Goal: Task Accomplishment & Management: Manage account settings

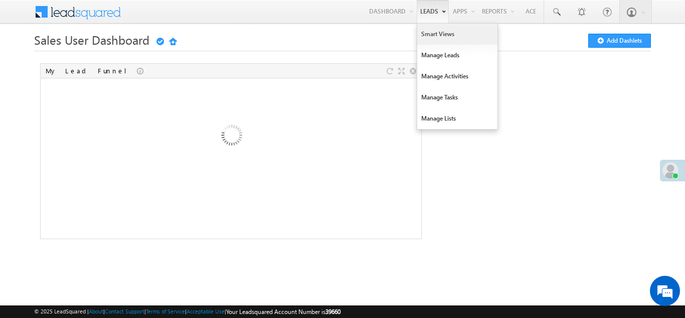
click at [434, 34] on link "Smart Views" at bounding box center [457, 34] width 80 height 21
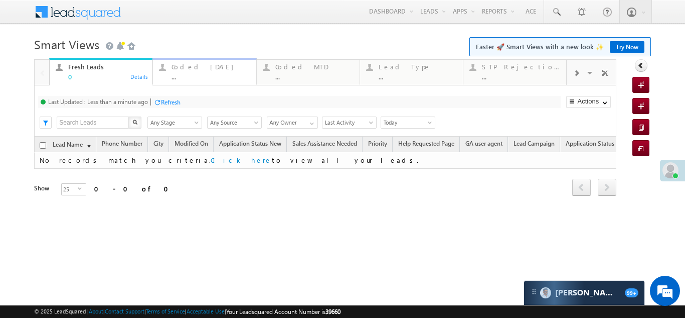
click at [191, 67] on div "Coded Today" at bounding box center [211, 67] width 78 height 8
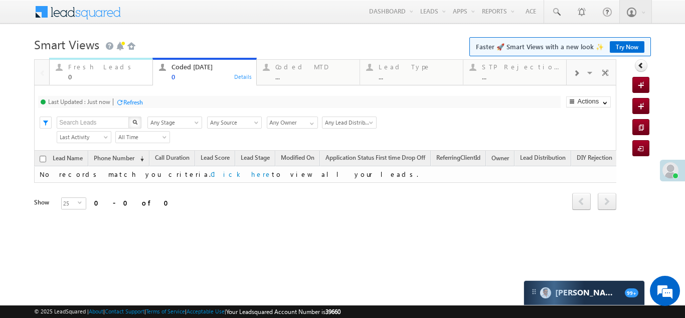
click at [93, 66] on div "Fresh Leads" at bounding box center [107, 67] width 78 height 8
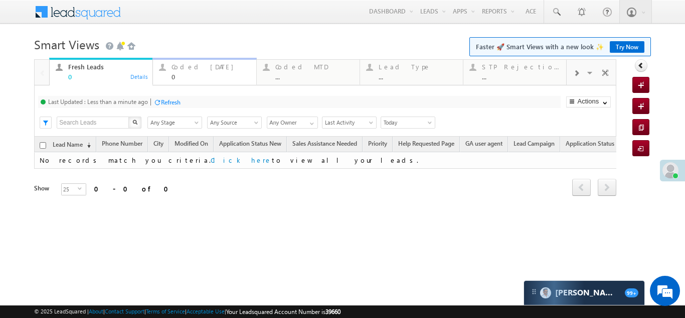
click at [187, 68] on div "Coded Today" at bounding box center [211, 67] width 78 height 8
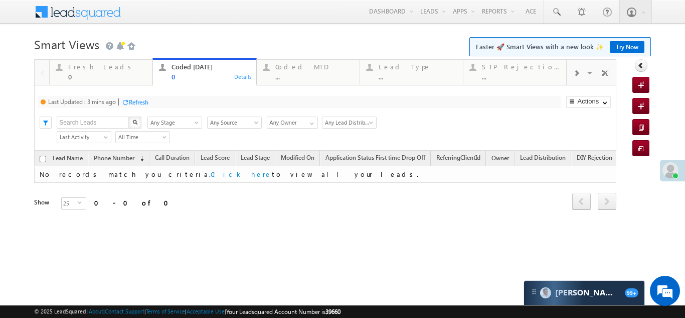
click at [139, 103] on div "Refresh" at bounding box center [139, 102] width 20 height 8
click at [77, 68] on div "Fresh Leads" at bounding box center [107, 67] width 78 height 8
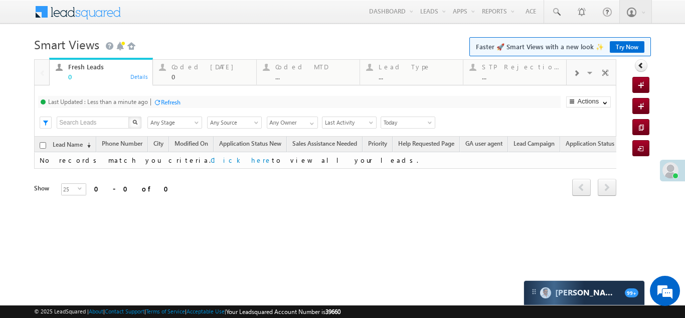
click at [179, 101] on div "Refresh" at bounding box center [171, 102] width 20 height 8
click at [673, 170] on span at bounding box center [671, 170] width 16 height 16
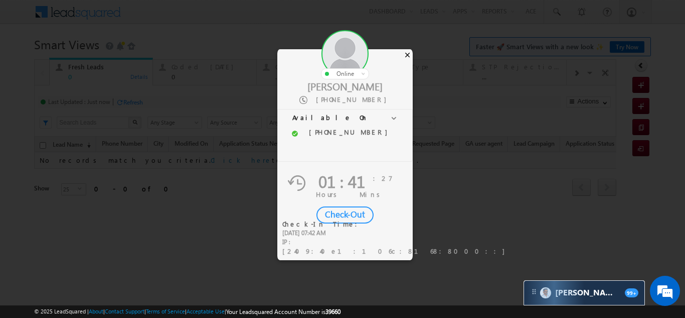
click at [409, 56] on div "×" at bounding box center [407, 54] width 11 height 11
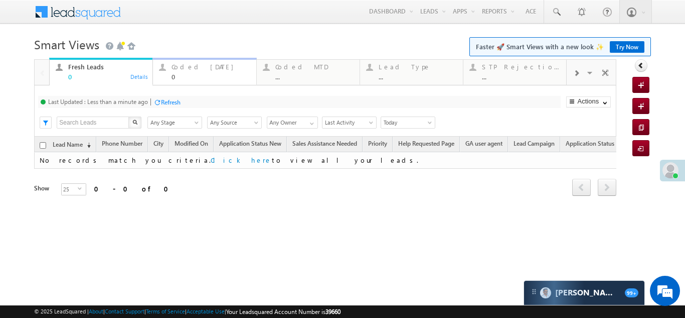
click at [189, 68] on div "Coded Today" at bounding box center [211, 67] width 78 height 8
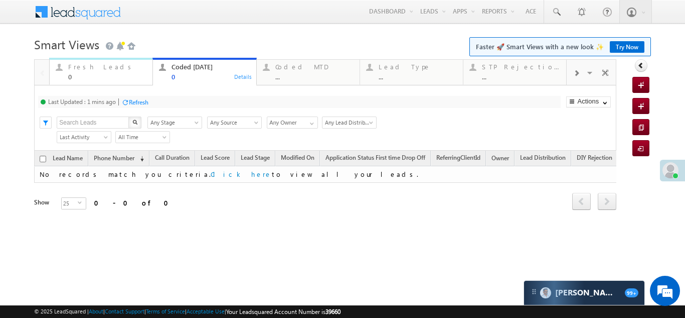
click at [87, 71] on div "Fresh Leads 0" at bounding box center [107, 71] width 78 height 20
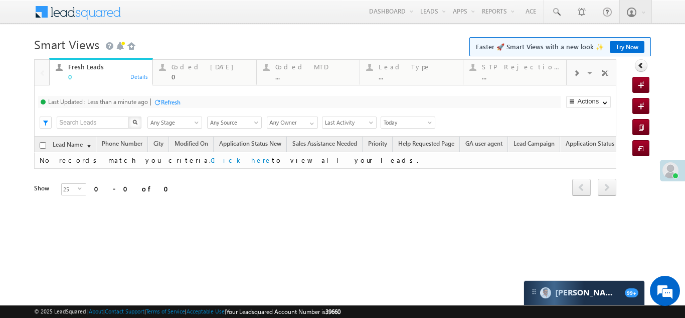
click at [173, 104] on div "Refresh" at bounding box center [171, 102] width 20 height 8
click at [191, 68] on div "Coded Today" at bounding box center [211, 67] width 78 height 8
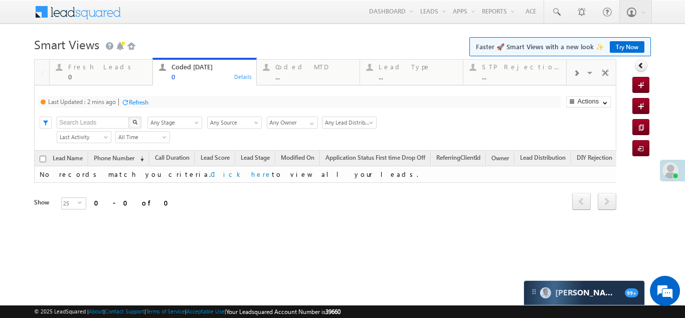
click at [148, 101] on div "Refresh" at bounding box center [139, 102] width 20 height 8
click at [130, 99] on div "Refresh" at bounding box center [133, 102] width 20 height 8
click at [92, 67] on div "Fresh Leads" at bounding box center [107, 67] width 78 height 8
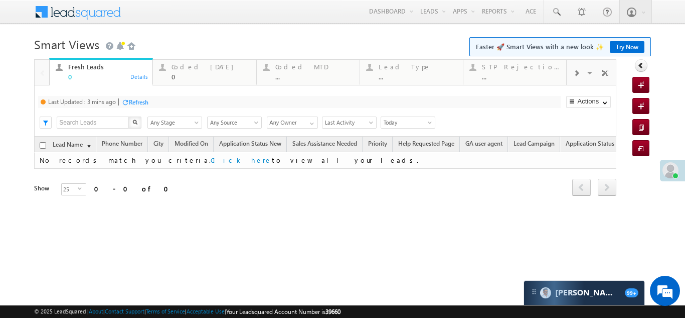
click at [143, 102] on div "Refresh" at bounding box center [139, 102] width 20 height 8
click at [187, 70] on div "Coded Today" at bounding box center [211, 67] width 78 height 8
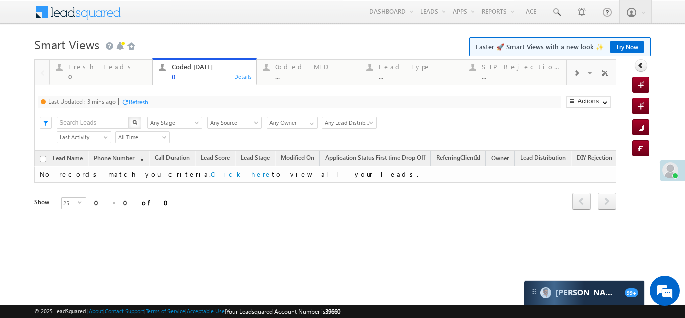
click at [137, 102] on div "Refresh" at bounding box center [139, 102] width 20 height 8
click at [132, 102] on div "Refresh" at bounding box center [133, 102] width 20 height 8
click at [76, 71] on div "Fresh Leads 0" at bounding box center [107, 71] width 78 height 20
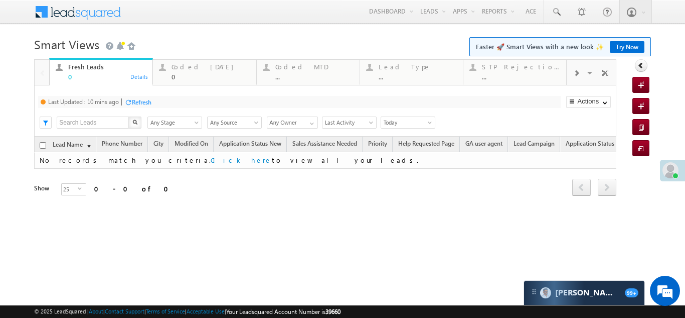
click at [138, 98] on div "Refresh" at bounding box center [142, 102] width 20 height 8
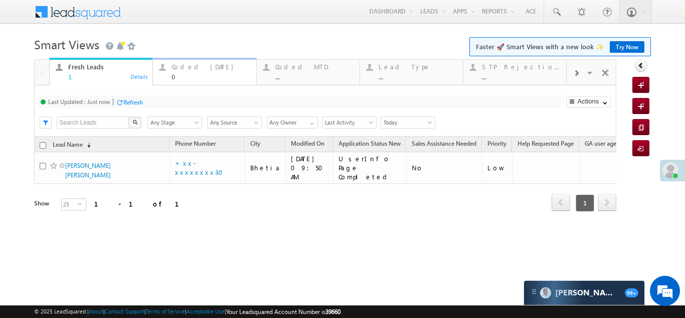
click at [182, 61] on div "Coded Today 0" at bounding box center [211, 71] width 78 height 20
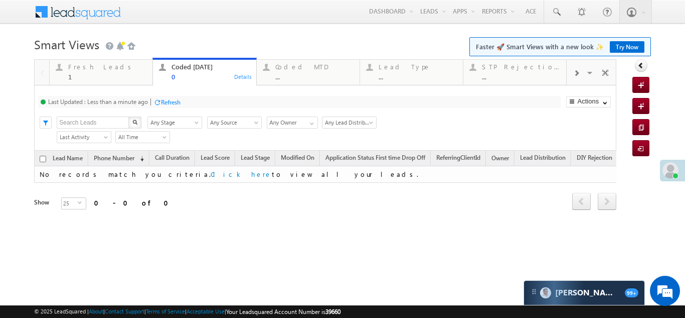
click at [170, 104] on div "Refresh" at bounding box center [171, 102] width 20 height 8
click at [91, 72] on div "Fresh Leads 1" at bounding box center [107, 71] width 78 height 20
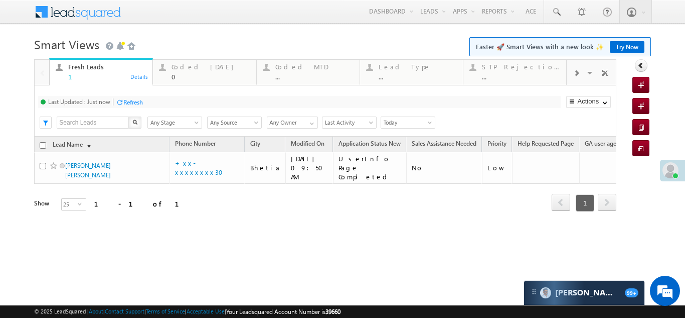
click at [141, 102] on div "Refresh" at bounding box center [133, 102] width 20 height 8
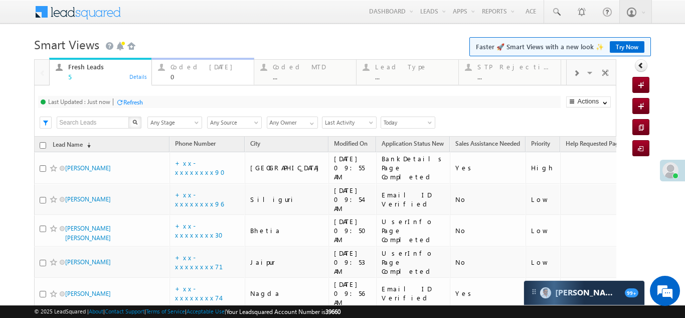
click at [191, 71] on div "Coded Today 0" at bounding box center [209, 71] width 77 height 20
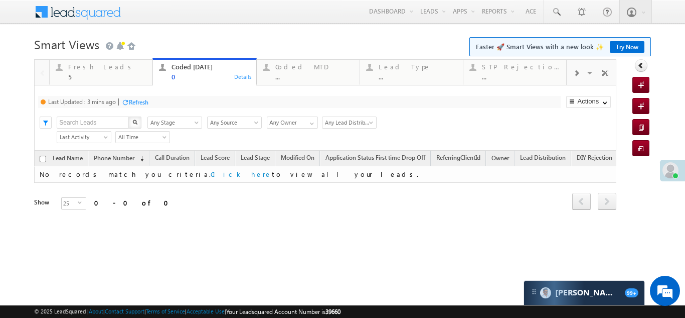
click at [142, 104] on div "Refresh" at bounding box center [139, 102] width 20 height 8
click at [87, 64] on div "Fresh Leads" at bounding box center [107, 67] width 78 height 8
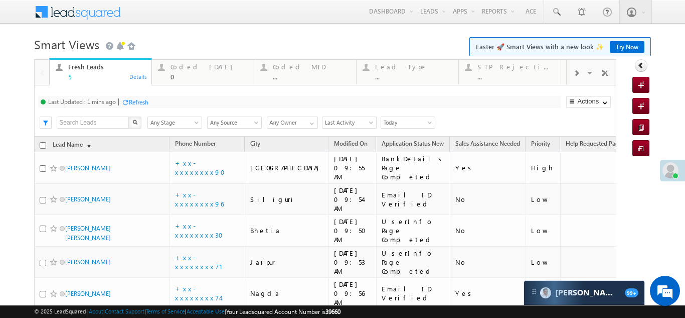
click at [144, 103] on div "Refresh" at bounding box center [139, 102] width 20 height 8
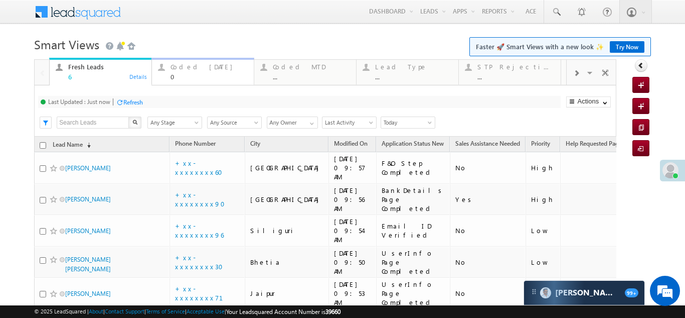
click at [192, 72] on div "Coded Today 0" at bounding box center [209, 71] width 77 height 20
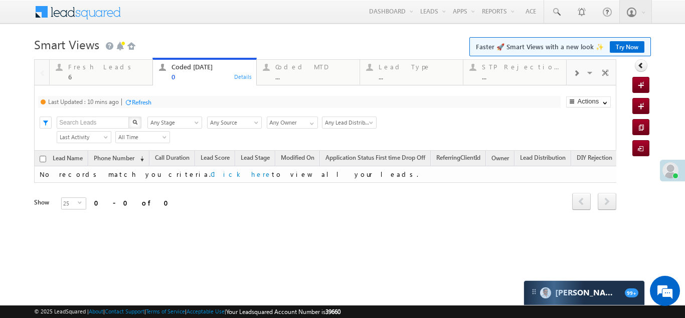
click at [144, 102] on div "Refresh" at bounding box center [142, 102] width 20 height 8
click at [76, 72] on div "Fresh Leads 6" at bounding box center [107, 71] width 78 height 20
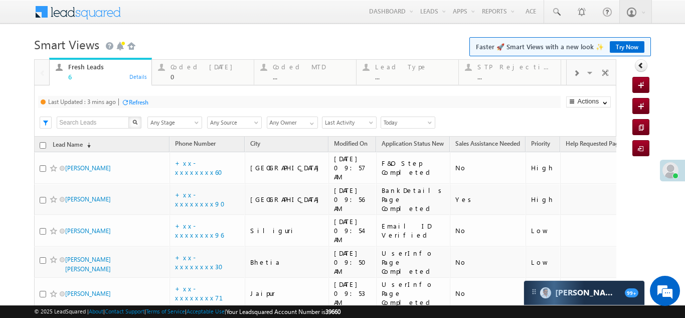
click at [148, 101] on div "Refresh" at bounding box center [139, 102] width 20 height 8
click at [187, 66] on div "Coded Today" at bounding box center [209, 67] width 77 height 8
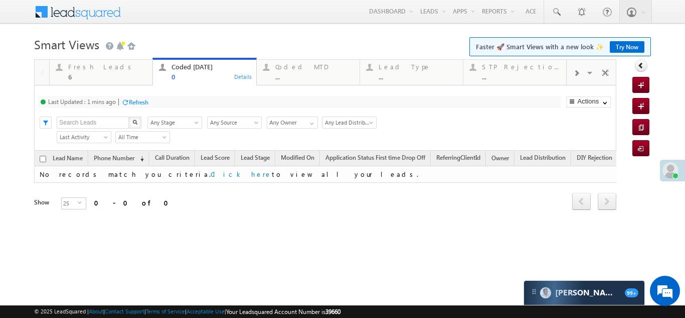
click at [144, 103] on div "Refresh" at bounding box center [139, 102] width 20 height 8
click at [89, 66] on div "Fresh Leads" at bounding box center [107, 67] width 78 height 8
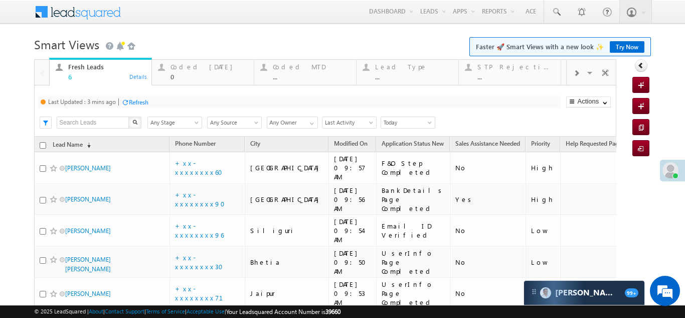
click at [143, 101] on div "Refresh" at bounding box center [139, 102] width 20 height 8
click at [189, 65] on div "Coded Today" at bounding box center [209, 67] width 77 height 8
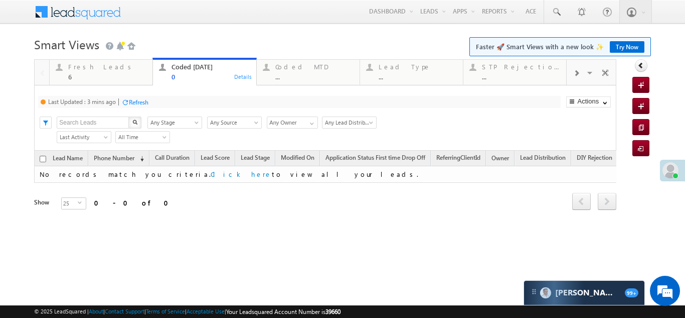
click at [147, 98] on div "Refresh" at bounding box center [139, 102] width 20 height 8
click at [78, 64] on div "Fresh Leads" at bounding box center [107, 67] width 78 height 8
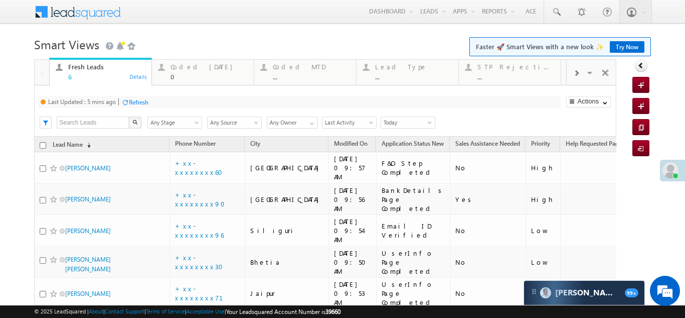
click at [132, 97] on div "Refresh" at bounding box center [134, 102] width 27 height 10
click at [193, 70] on div "Coded Today" at bounding box center [209, 67] width 77 height 8
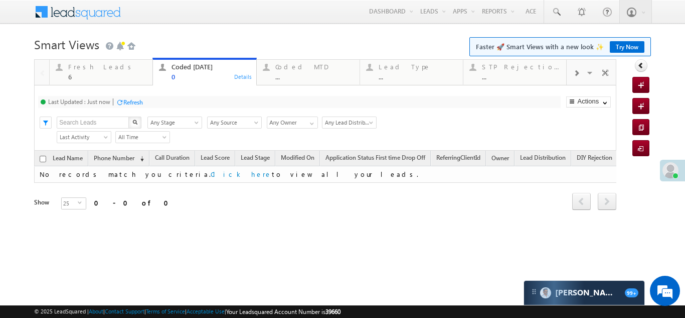
click at [136, 106] on div "Refresh" at bounding box center [129, 102] width 27 height 10
click at [83, 73] on div "6" at bounding box center [107, 77] width 78 height 8
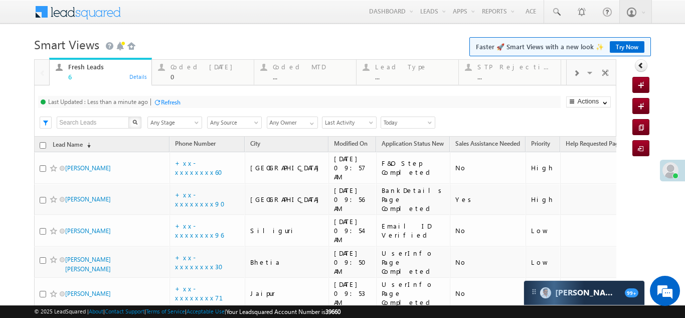
click at [168, 98] on div "Refresh" at bounding box center [171, 102] width 20 height 8
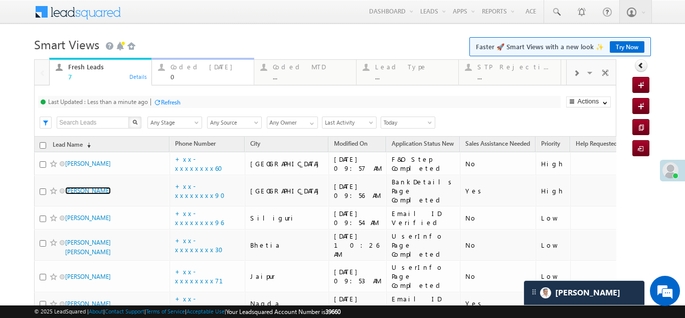
click at [188, 68] on div "Coded Today" at bounding box center [209, 67] width 77 height 8
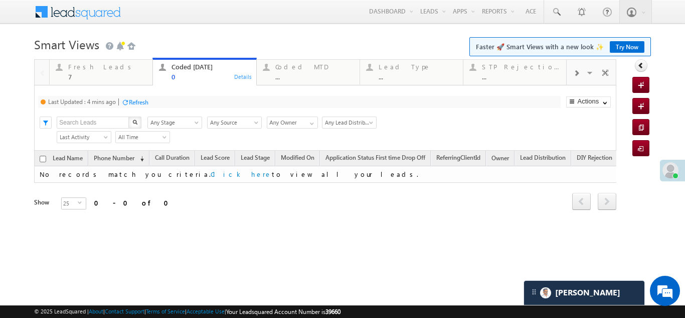
click at [139, 101] on div "Refresh" at bounding box center [139, 102] width 20 height 8
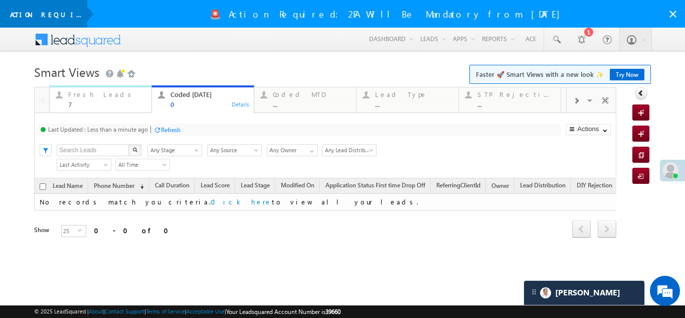
click at [87, 94] on div "Fresh Leads" at bounding box center [106, 94] width 77 height 8
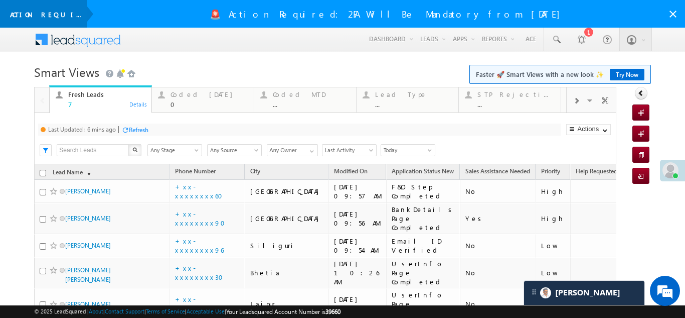
click at [142, 129] on div "Refresh" at bounding box center [139, 130] width 20 height 8
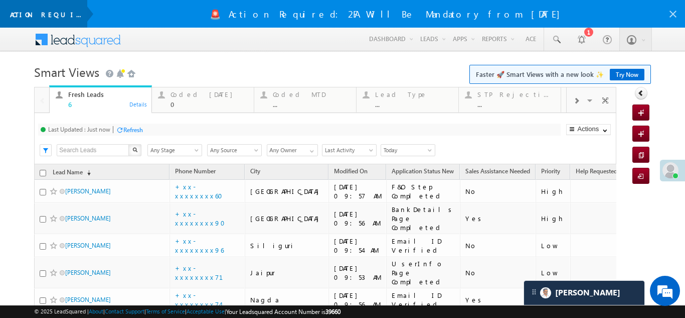
click at [667, 14] on icon at bounding box center [673, 14] width 12 height 12
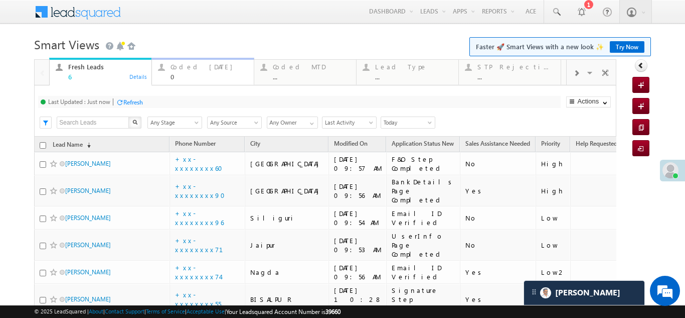
click at [182, 70] on div "Coded Today" at bounding box center [209, 67] width 77 height 8
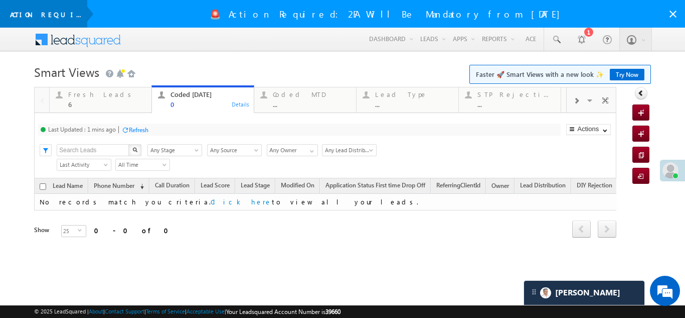
click at [143, 126] on div "Refresh" at bounding box center [139, 130] width 20 height 8
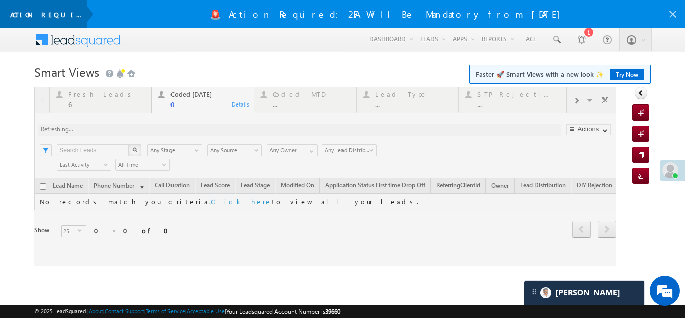
click at [667, 12] on icon at bounding box center [673, 14] width 12 height 12
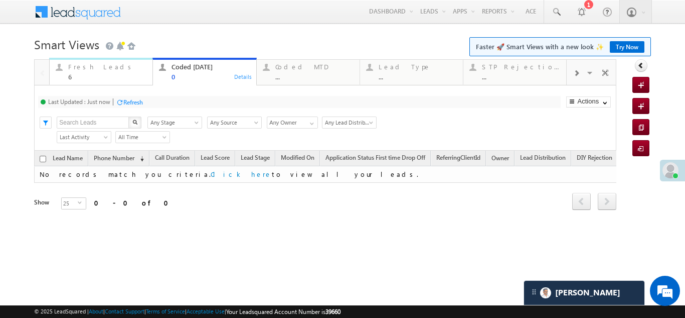
click at [78, 68] on div "Fresh Leads" at bounding box center [107, 67] width 78 height 8
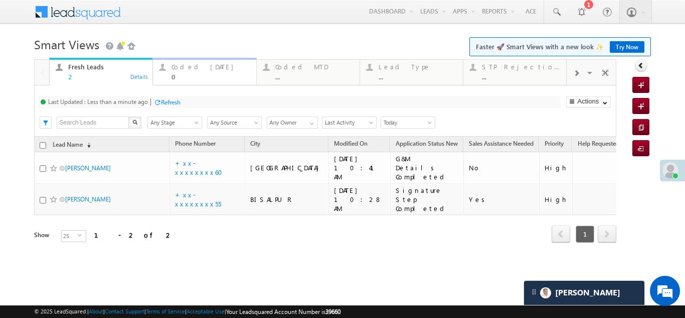
click at [179, 68] on div "Coded Today" at bounding box center [211, 67] width 78 height 8
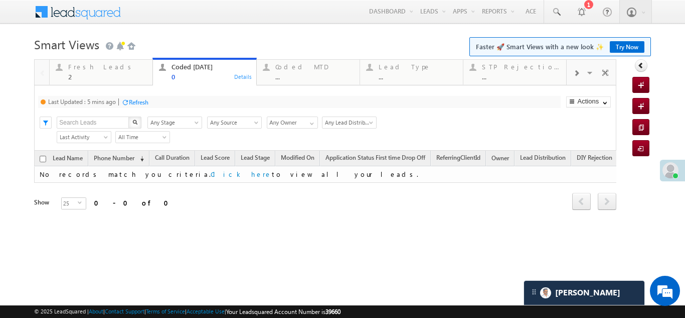
click at [139, 99] on div "Refresh" at bounding box center [139, 102] width 20 height 8
click at [88, 71] on div "Fresh Leads 2" at bounding box center [107, 71] width 78 height 20
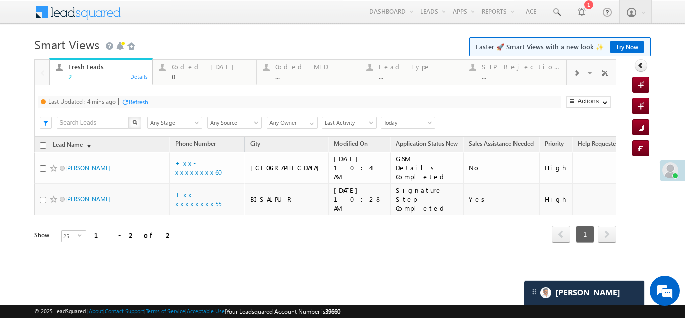
click at [143, 103] on div "Refresh" at bounding box center [139, 102] width 20 height 8
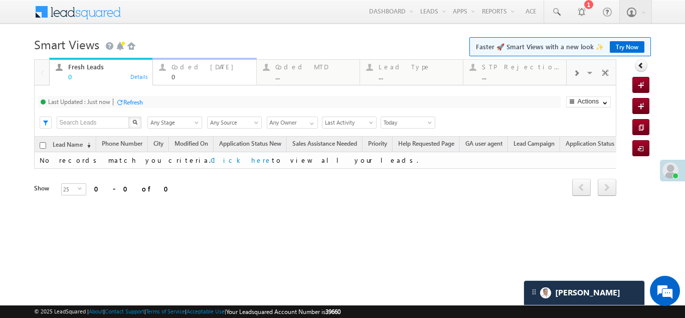
click at [201, 73] on div "0" at bounding box center [211, 77] width 78 height 8
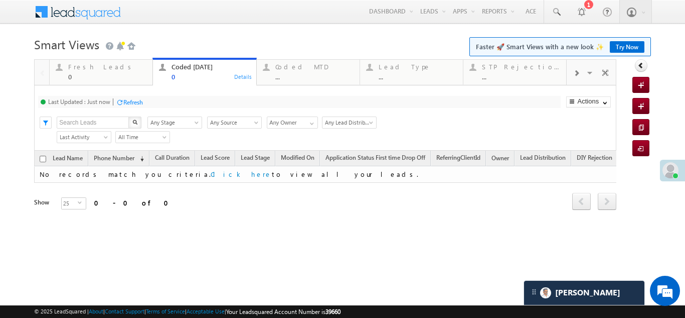
click at [129, 103] on div "Refresh" at bounding box center [133, 102] width 20 height 8
click at [85, 69] on div "Fresh Leads" at bounding box center [107, 67] width 78 height 8
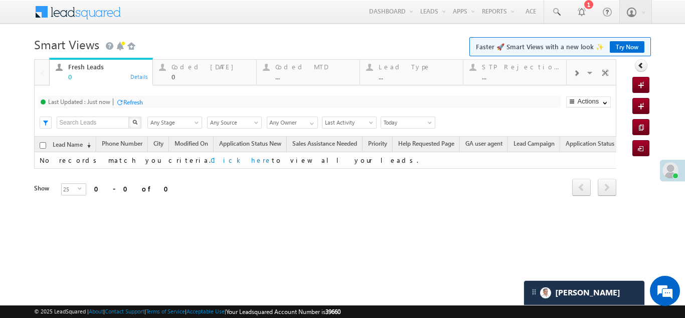
click at [135, 103] on div "Refresh" at bounding box center [133, 102] width 20 height 8
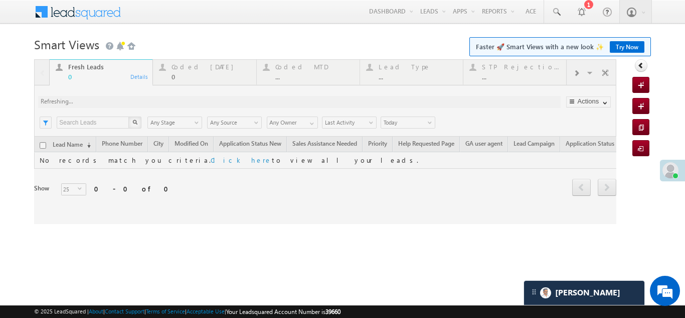
click at [188, 66] on div "Coded Today" at bounding box center [211, 67] width 78 height 8
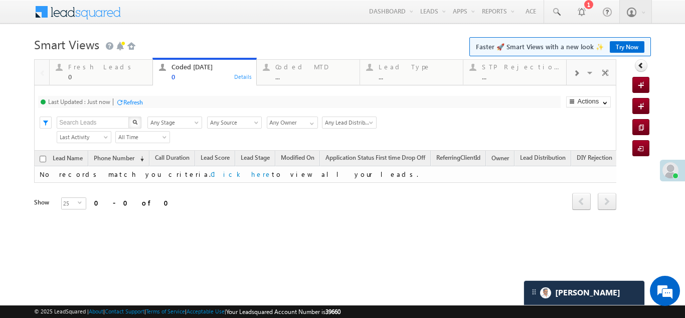
click at [141, 101] on div "Refresh" at bounding box center [133, 102] width 20 height 8
click at [131, 100] on div "Refresh" at bounding box center [133, 102] width 20 height 8
click at [87, 66] on div "Fresh Leads" at bounding box center [107, 67] width 78 height 8
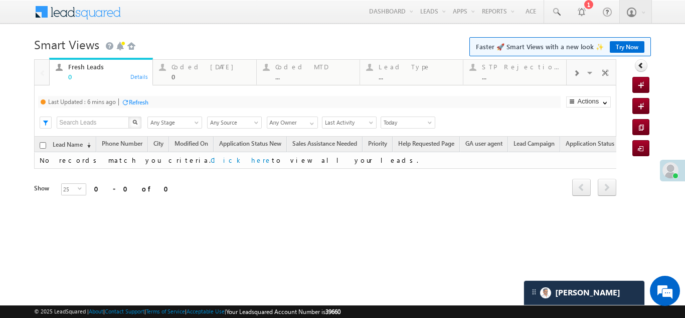
click at [140, 99] on div "Refresh" at bounding box center [139, 102] width 20 height 8
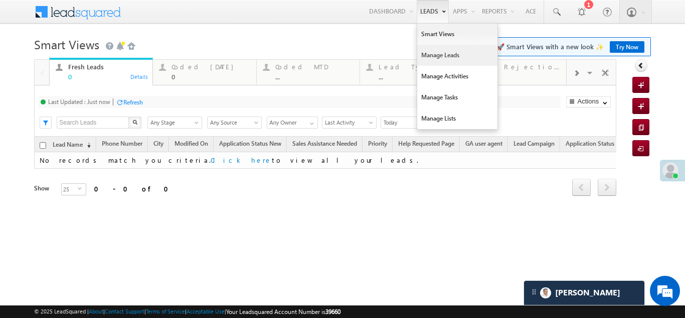
click at [430, 52] on link "Manage Leads" at bounding box center [457, 55] width 80 height 21
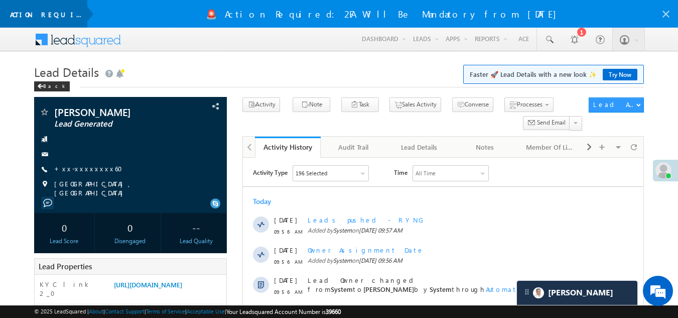
click at [664, 11] on icon at bounding box center [666, 14] width 12 height 12
